Goal: Information Seeking & Learning: Learn about a topic

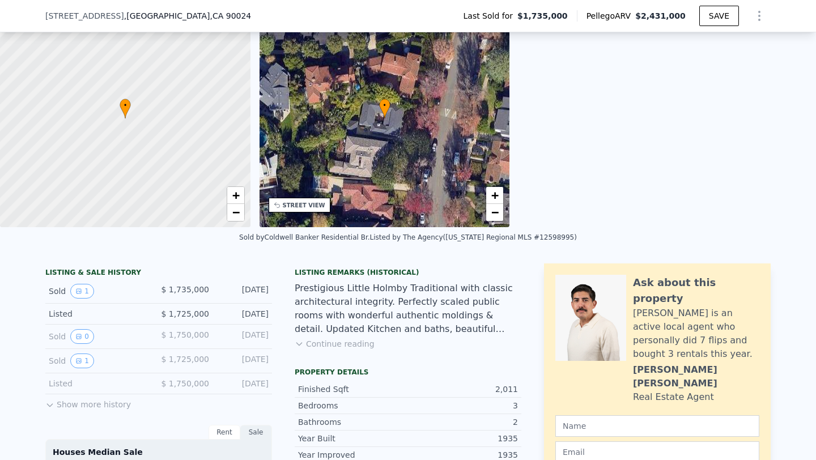
scroll to position [55, 0]
click at [82, 292] on button "1" at bounding box center [82, 290] width 24 height 15
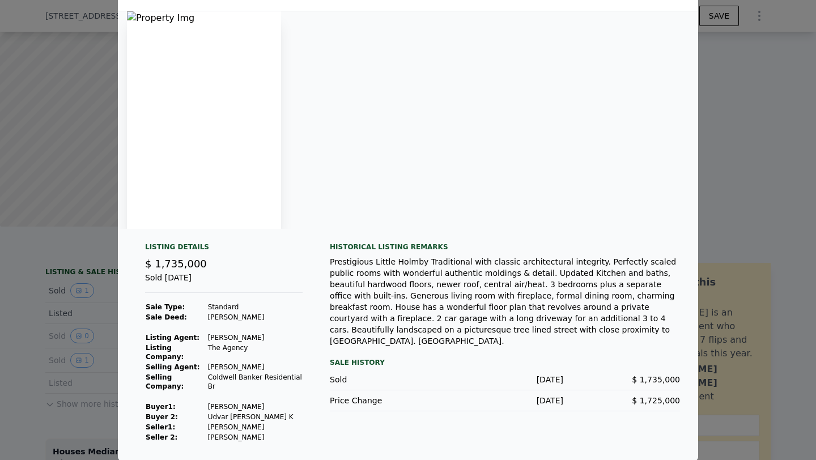
scroll to position [0, 0]
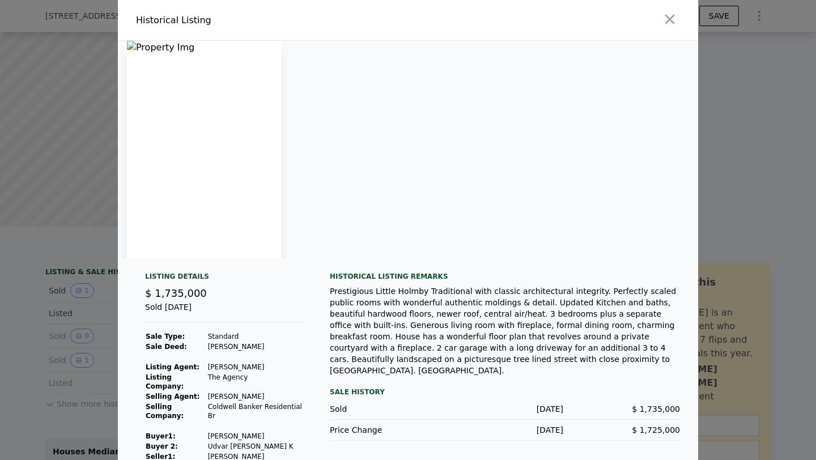
click at [675, 19] on icon "button" at bounding box center [670, 19] width 16 height 16
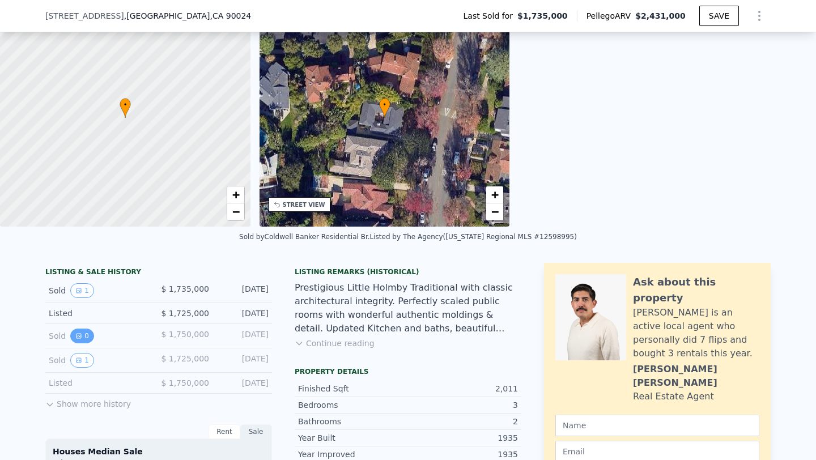
click at [87, 333] on button "0" at bounding box center [82, 336] width 24 height 15
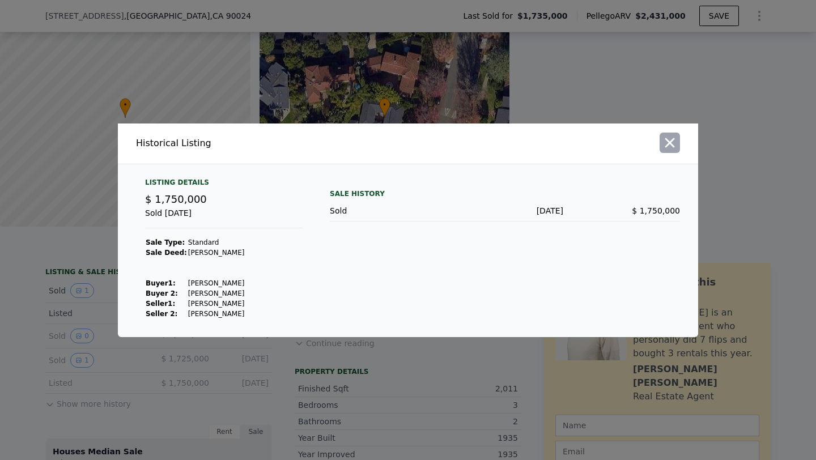
click at [668, 140] on icon "button" at bounding box center [671, 143] width 10 height 10
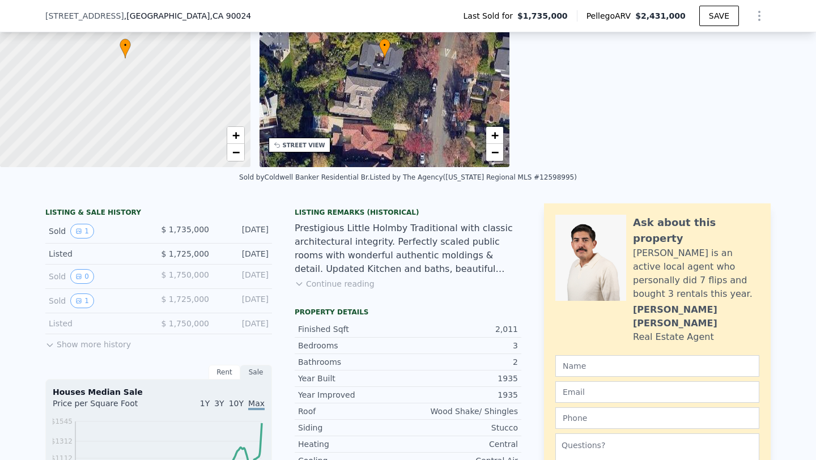
scroll to position [120, 0]
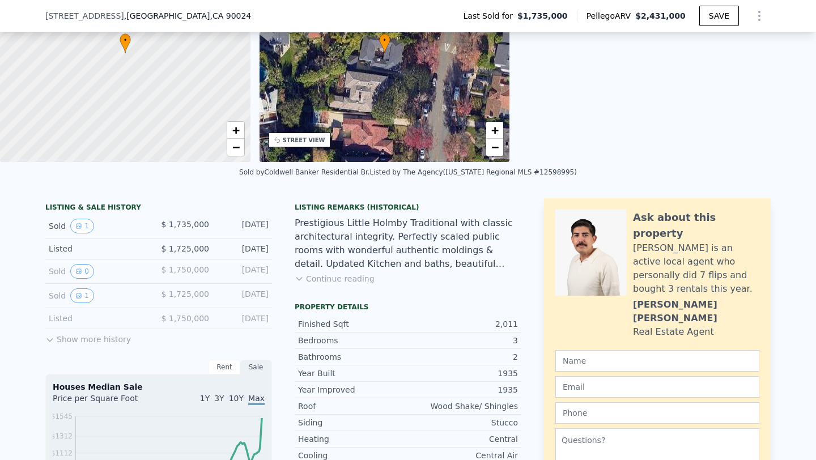
click at [90, 337] on button "Show more history" at bounding box center [88, 337] width 86 height 16
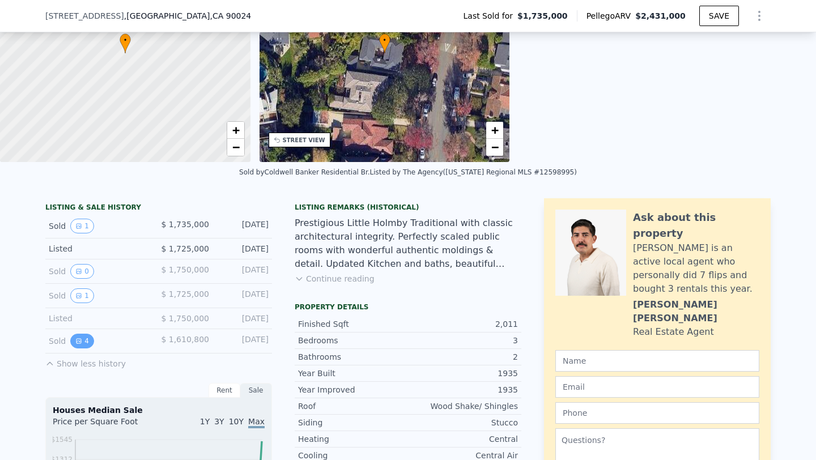
click at [87, 341] on button "4" at bounding box center [82, 341] width 24 height 15
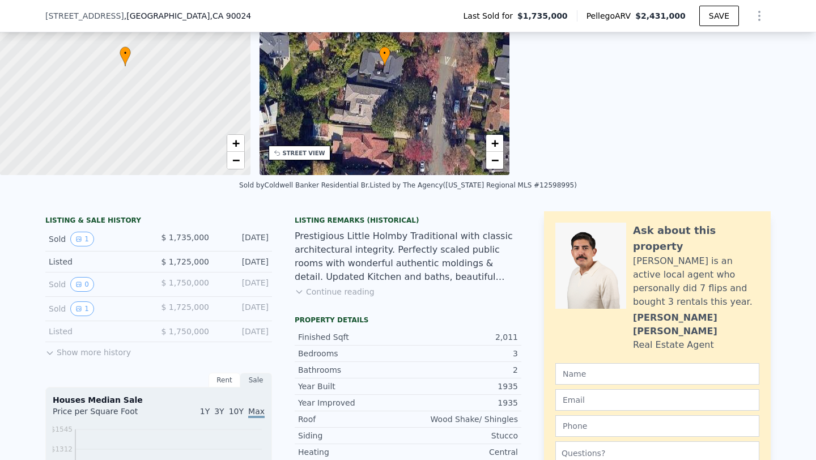
scroll to position [109, 0]
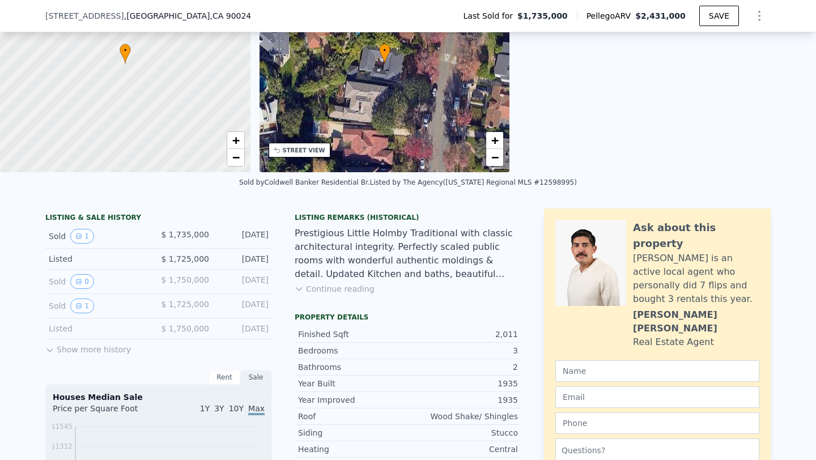
click at [70, 349] on button "Show more history" at bounding box center [88, 348] width 86 height 16
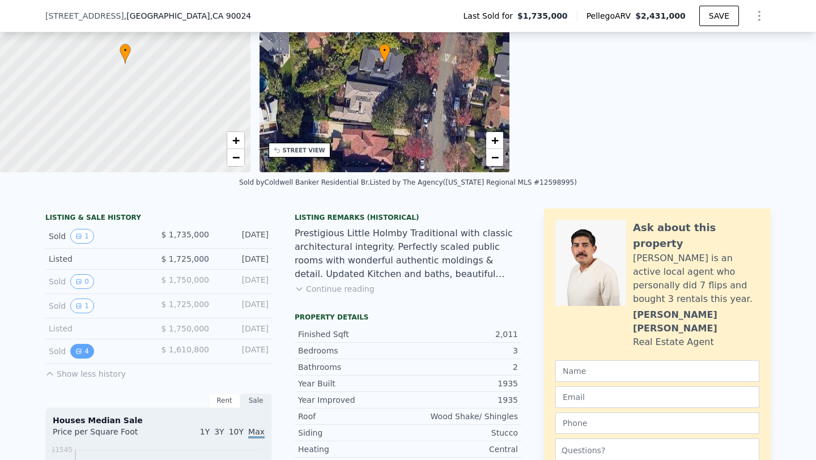
click at [90, 353] on button "4" at bounding box center [82, 351] width 24 height 15
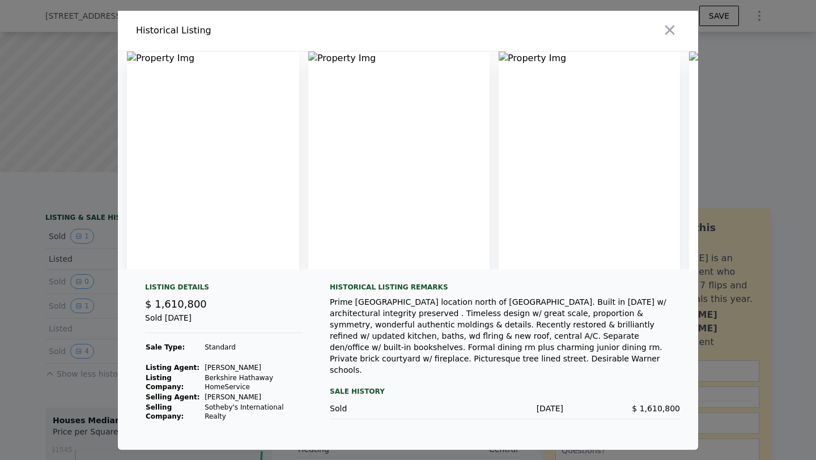
click at [224, 73] on img at bounding box center [213, 161] width 172 height 218
click at [156, 63] on img at bounding box center [213, 161] width 172 height 218
click at [153, 62] on img at bounding box center [213, 161] width 172 height 218
click at [671, 29] on icon "button" at bounding box center [670, 30] width 16 height 16
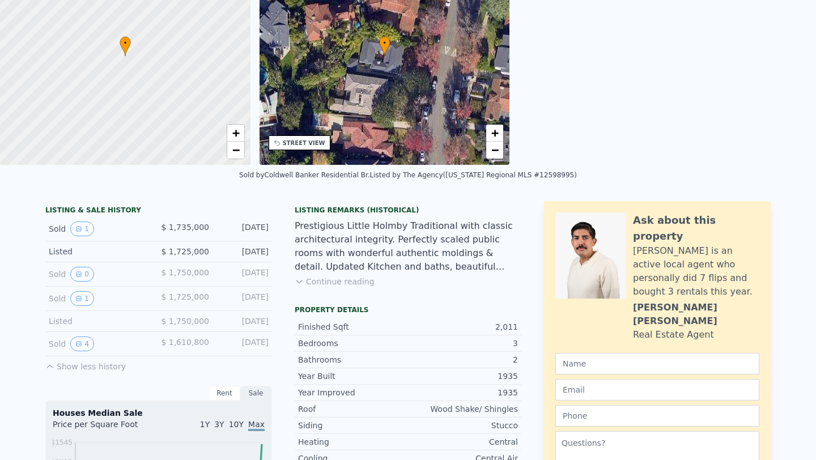
scroll to position [0, 0]
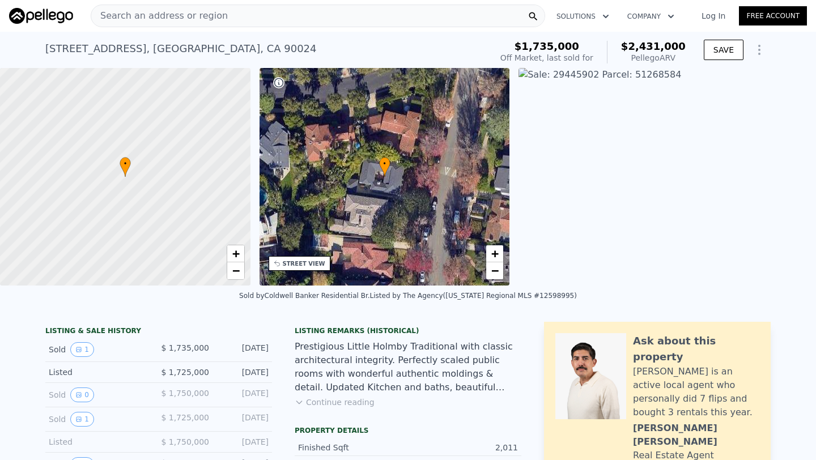
click at [70, 458] on button "4" at bounding box center [82, 465] width 24 height 15
